Goal: Task Accomplishment & Management: Manage account settings

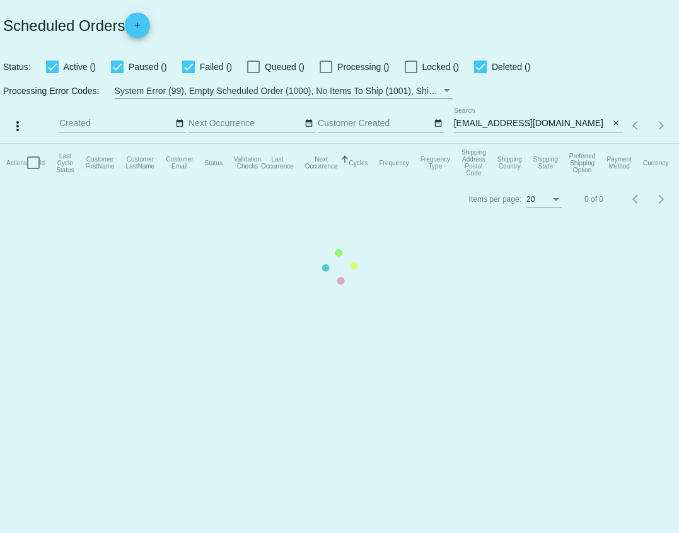
click at [557, 144] on mat-table "Actions Id Last Cycle Status Customer FirstName Customer LastName Customer Emai…" at bounding box center [339, 163] width 679 height 38
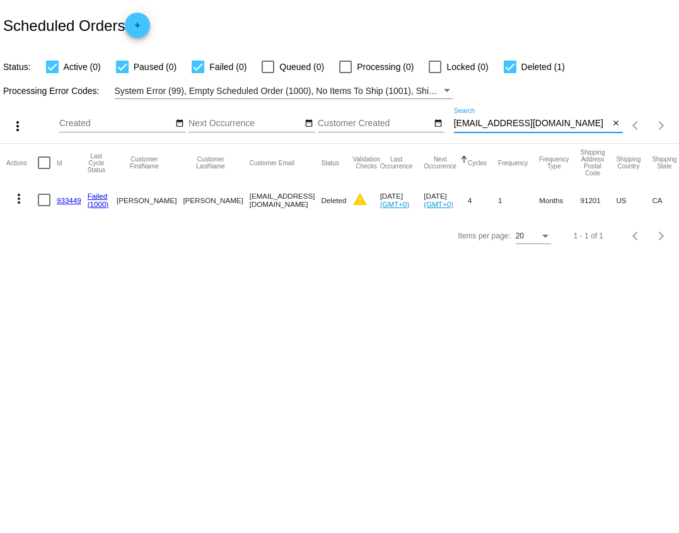
drag, startPoint x: 559, startPoint y: 125, endPoint x: 450, endPoint y: 127, distance: 108.5
click at [450, 127] on div "more_vert Aug Jan Feb Mar [DATE]" at bounding box center [339, 121] width 679 height 45
paste input "[PERSON_NAME].horan123"
type input "[PERSON_NAME][EMAIL_ADDRESS][DOMAIN_NAME]"
click at [19, 194] on mat-icon "more_vert" at bounding box center [18, 198] width 15 height 15
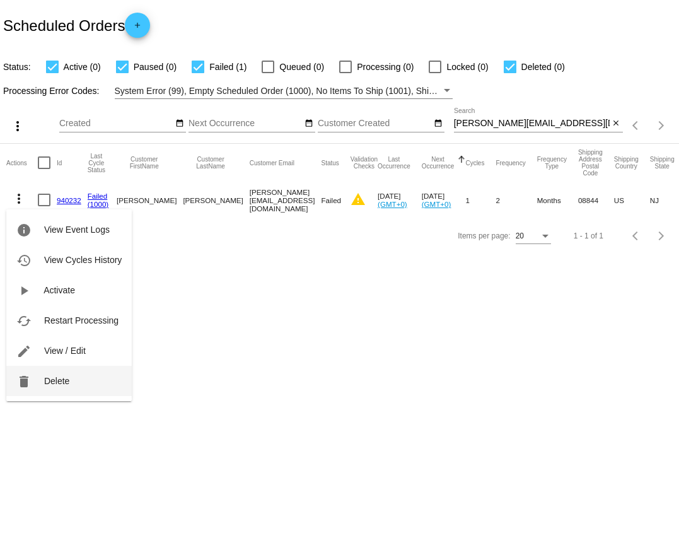
click at [52, 376] on span "Delete" at bounding box center [56, 381] width 25 height 10
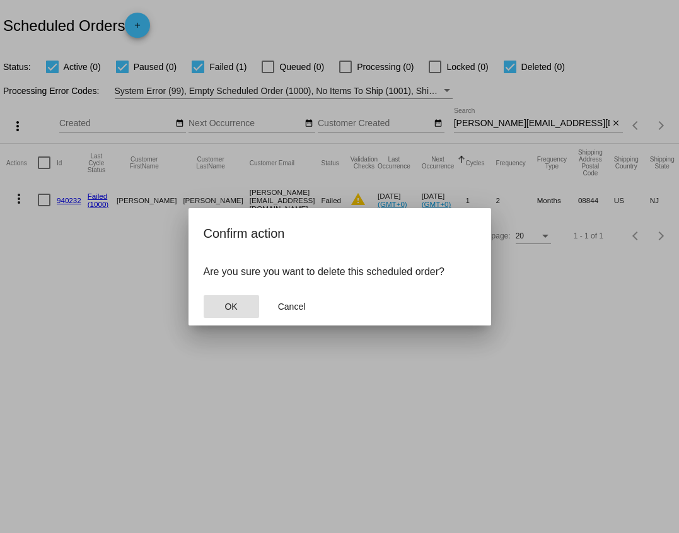
click at [238, 306] on button "OK" at bounding box center [231, 306] width 55 height 23
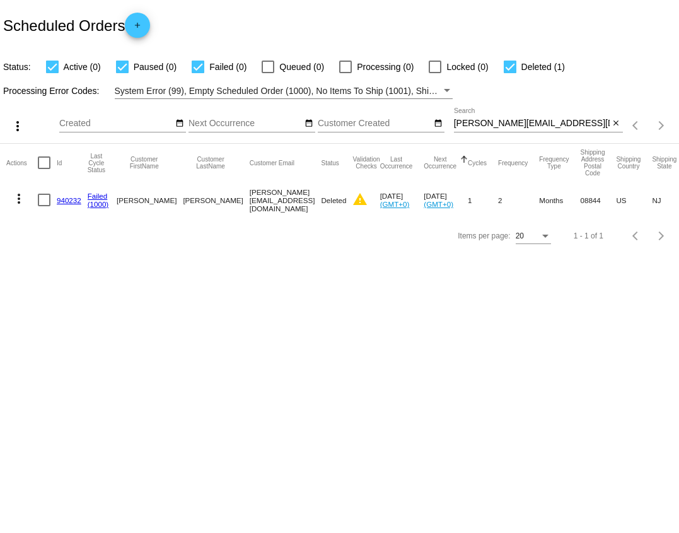
click at [73, 200] on link "940232" at bounding box center [69, 200] width 25 height 8
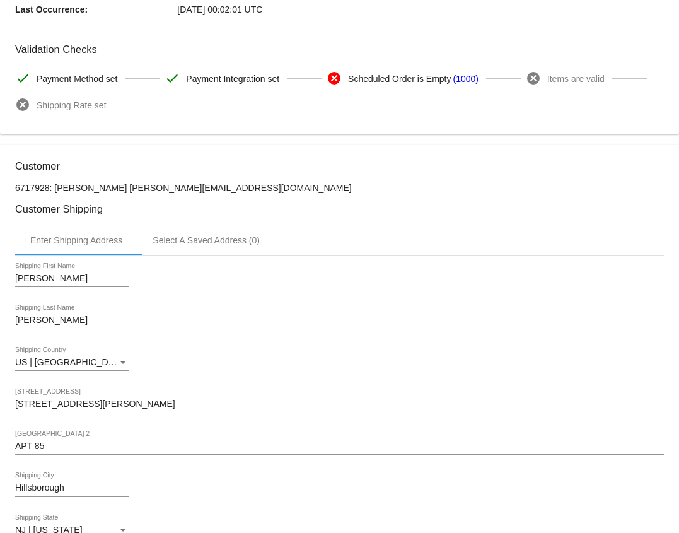
scroll to position [144, 0]
